Goal: Find specific page/section: Find specific page/section

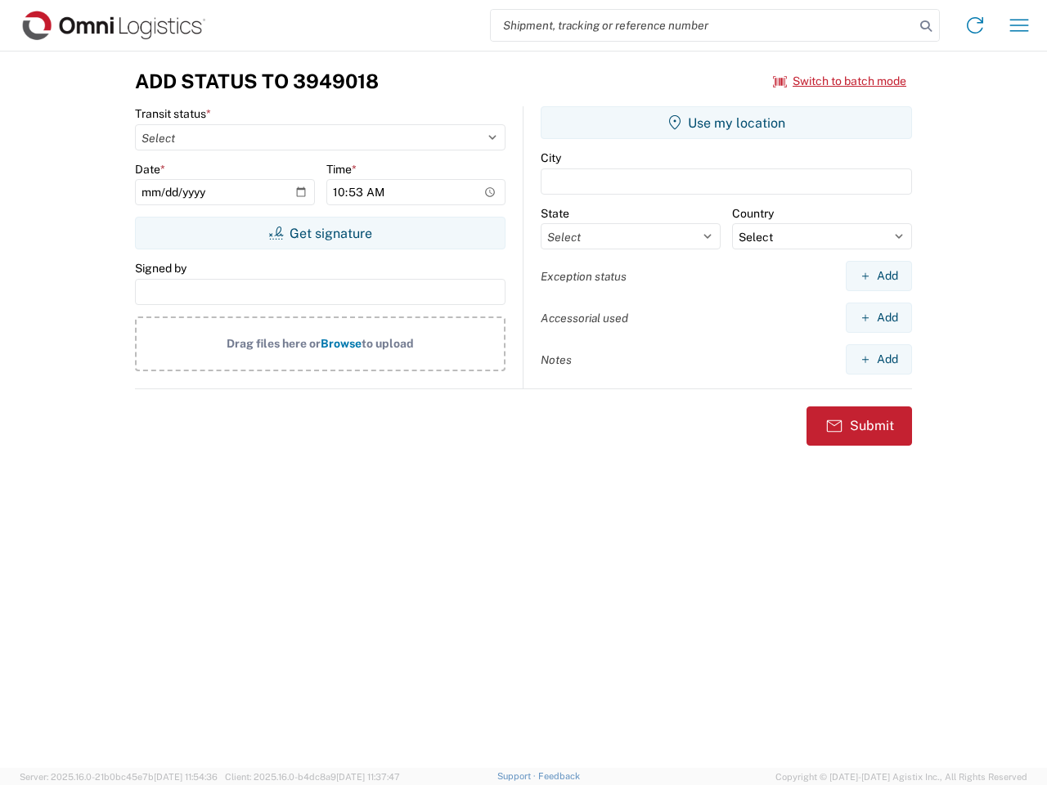
click at [702, 25] on input "search" at bounding box center [703, 25] width 424 height 31
click at [926, 26] on icon at bounding box center [925, 26] width 23 height 23
click at [975, 25] on icon at bounding box center [975, 25] width 26 height 26
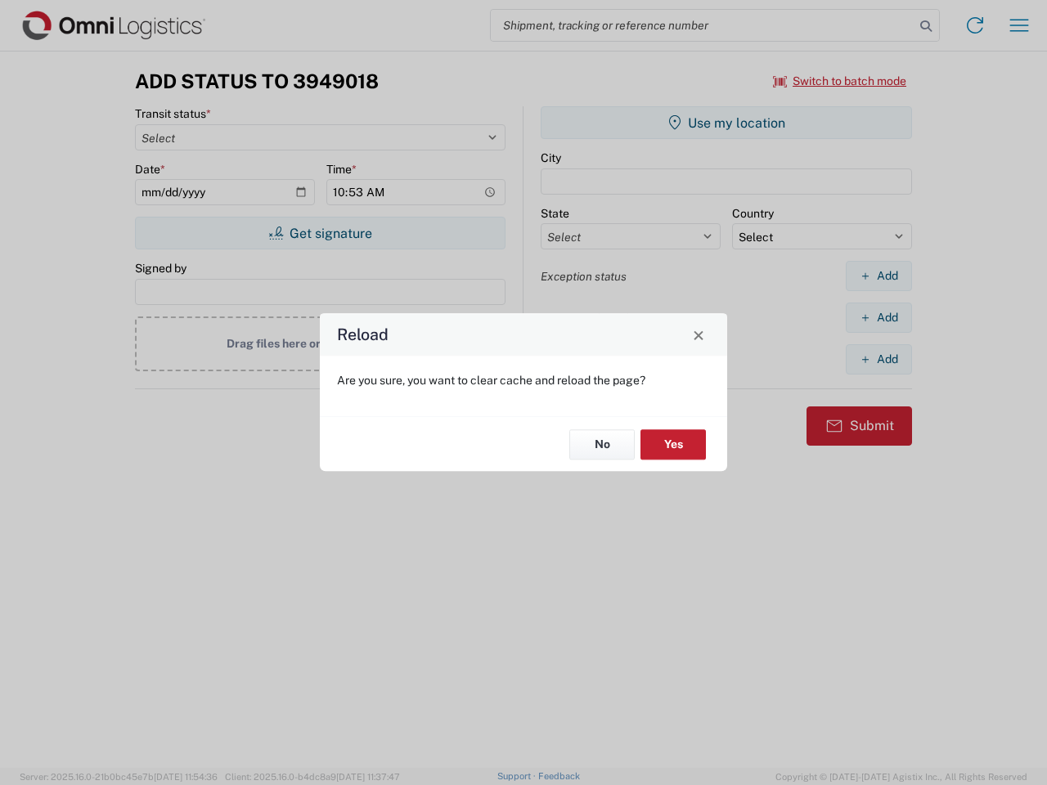
click at [840, 81] on div "Reload Are you sure, you want to clear cache and reload the page? No Yes" at bounding box center [523, 392] width 1047 height 785
click at [320, 233] on div "Reload Are you sure, you want to clear cache and reload the page? No Yes" at bounding box center [523, 392] width 1047 height 785
click at [726, 123] on div "Reload Are you sure, you want to clear cache and reload the page? No Yes" at bounding box center [523, 392] width 1047 height 785
click at [878, 276] on div "Reload Are you sure, you want to clear cache and reload the page? No Yes" at bounding box center [523, 392] width 1047 height 785
click at [878, 317] on div "Reload Are you sure, you want to clear cache and reload the page? No Yes" at bounding box center [523, 392] width 1047 height 785
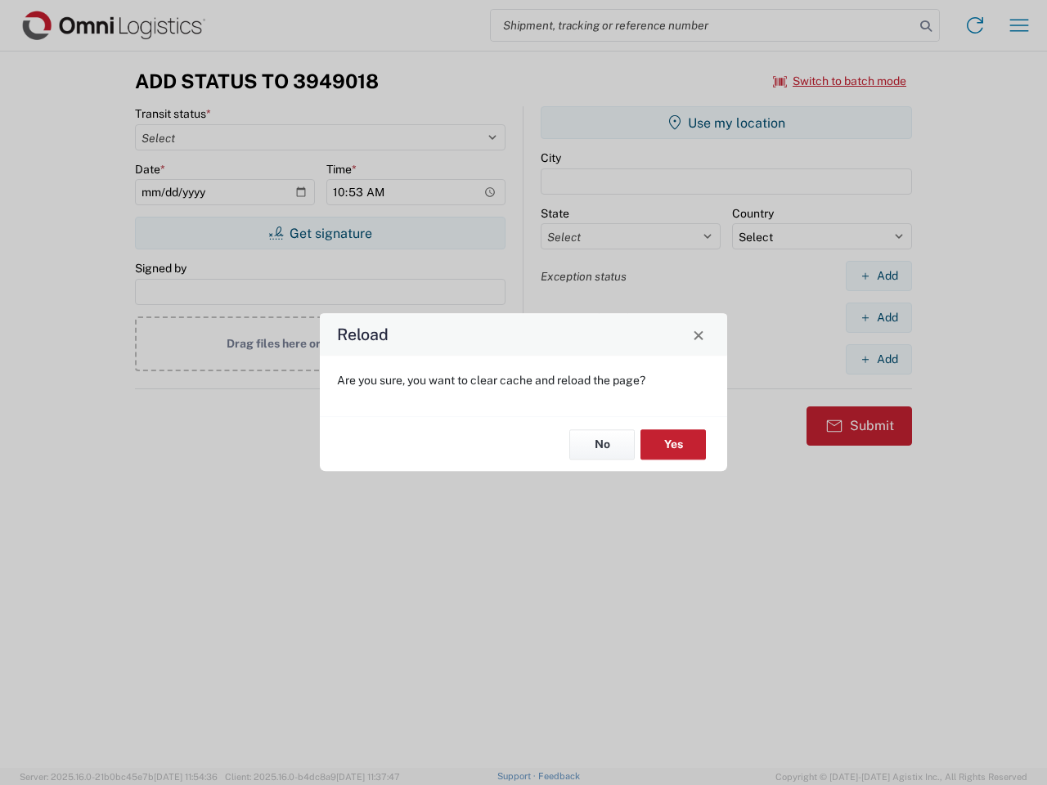
click at [878, 359] on div "Reload Are you sure, you want to clear cache and reload the page? No Yes" at bounding box center [523, 392] width 1047 height 785
